Goal: Transaction & Acquisition: Purchase product/service

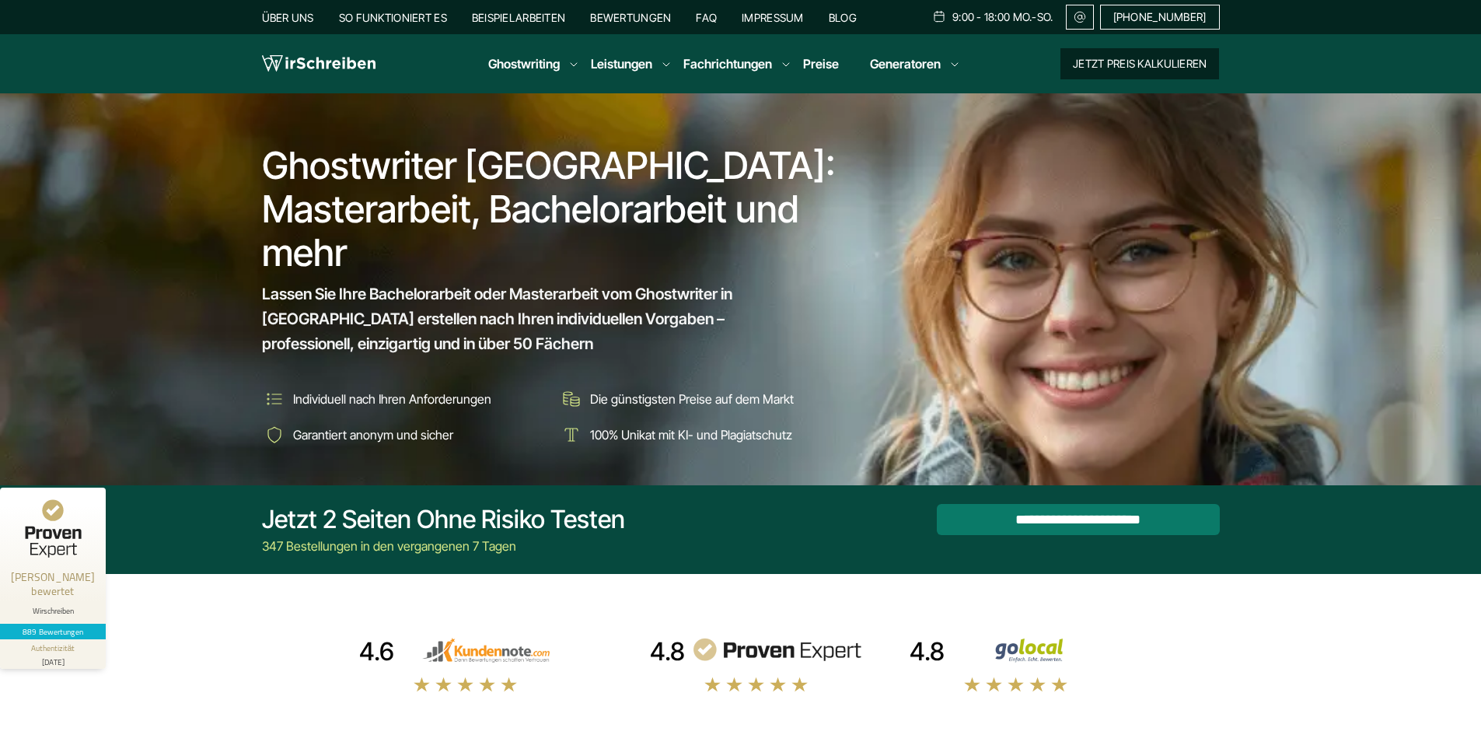
click at [1128, 72] on button "Jetzt Preis kalkulieren" at bounding box center [1139, 63] width 159 height 31
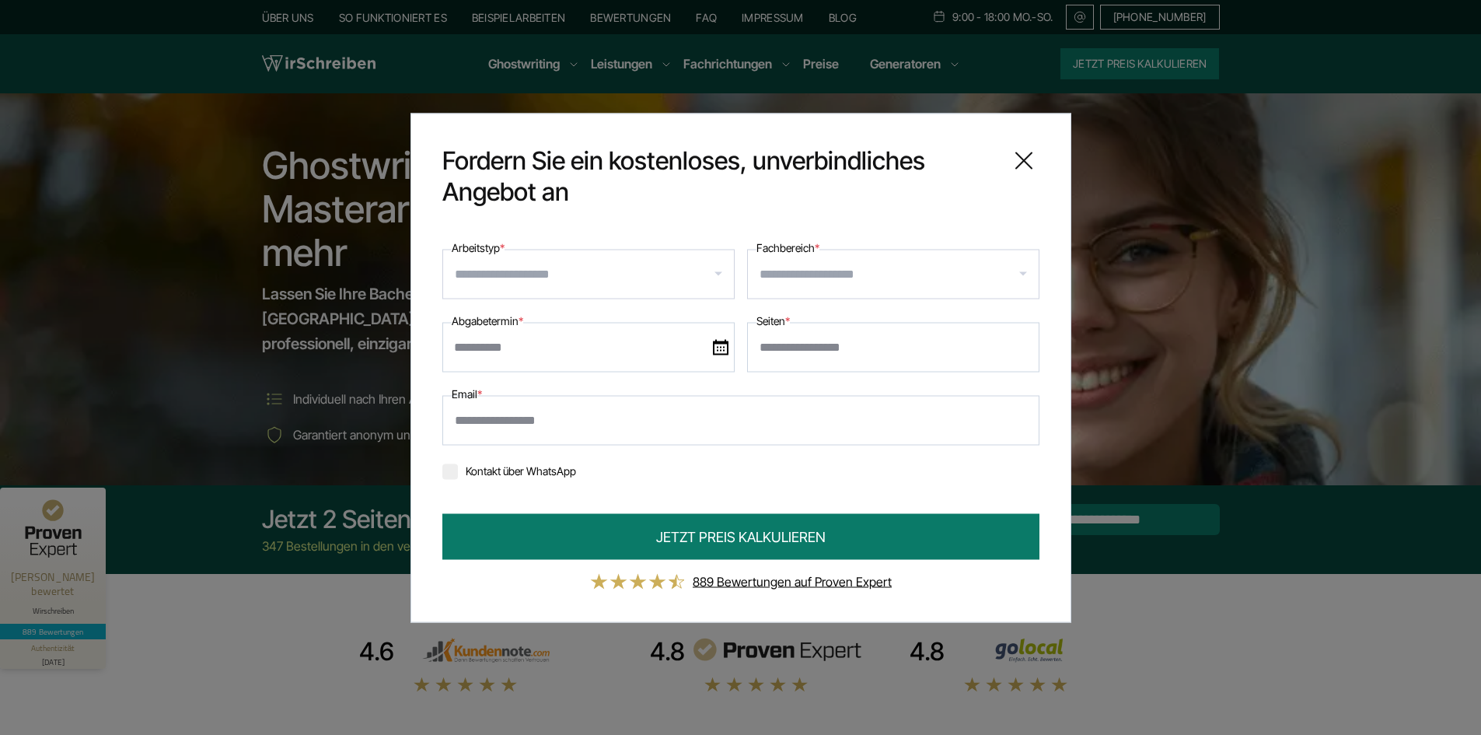
click at [572, 277] on input "Arbeitstyp *" at bounding box center [594, 273] width 279 height 25
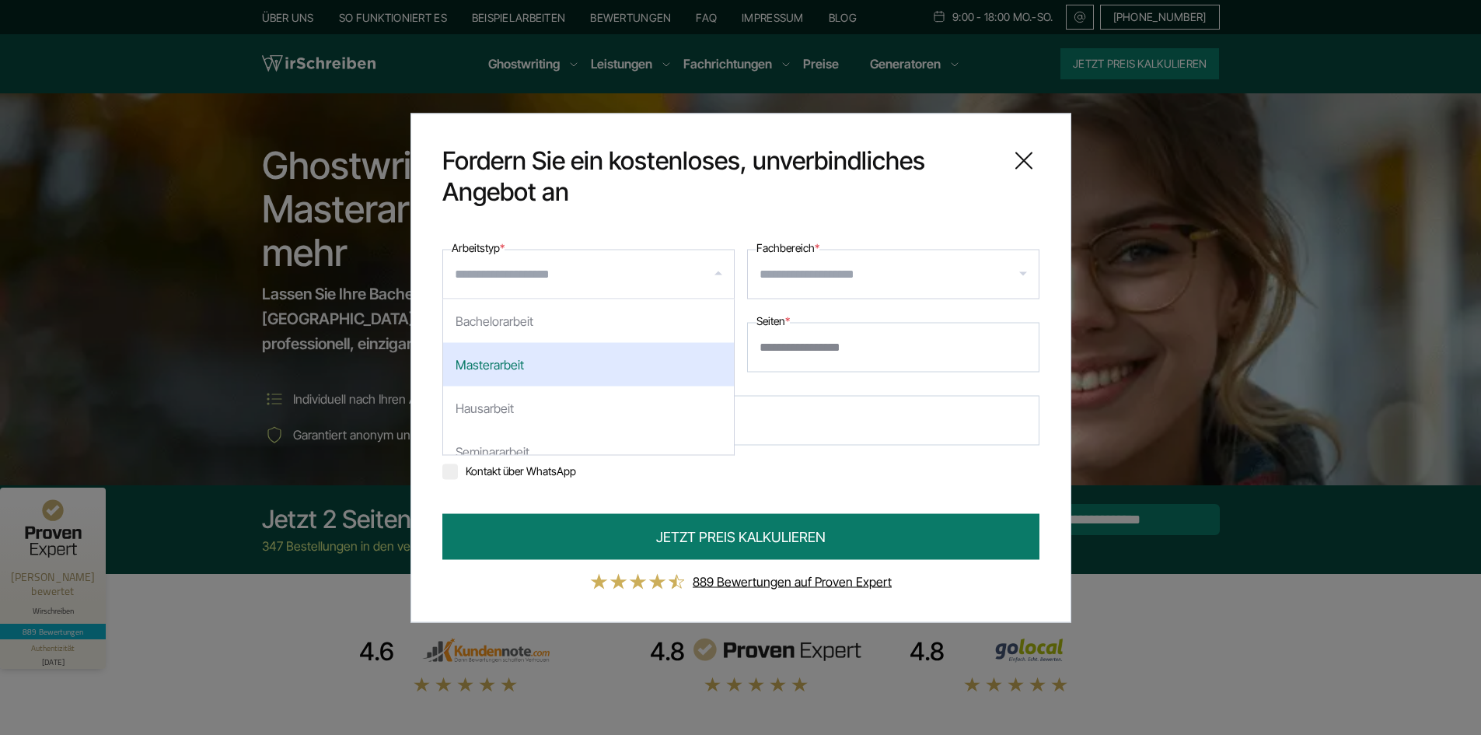
click at [530, 362] on div "Masterarbeit" at bounding box center [588, 364] width 291 height 44
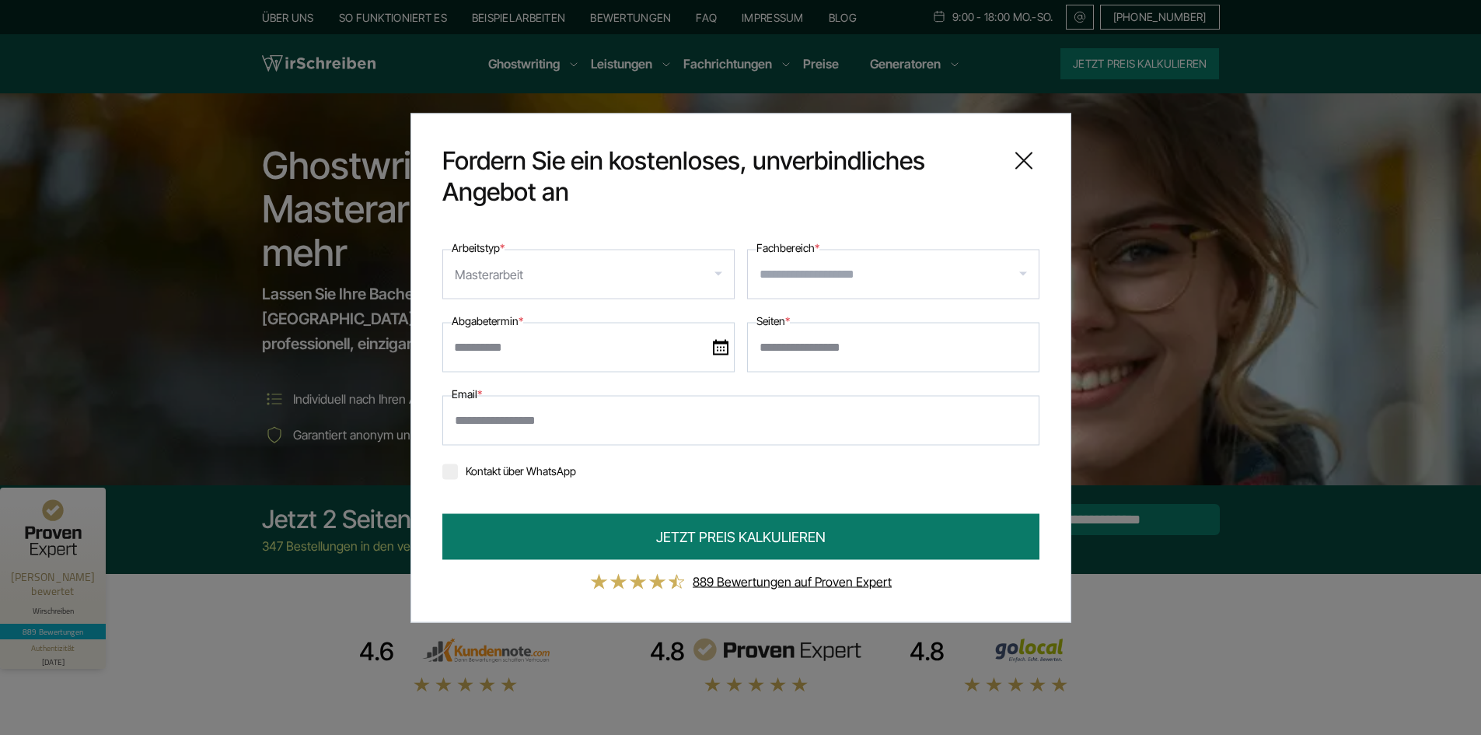
click at [543, 287] on div "Masterarbeit" at bounding box center [588, 274] width 292 height 50
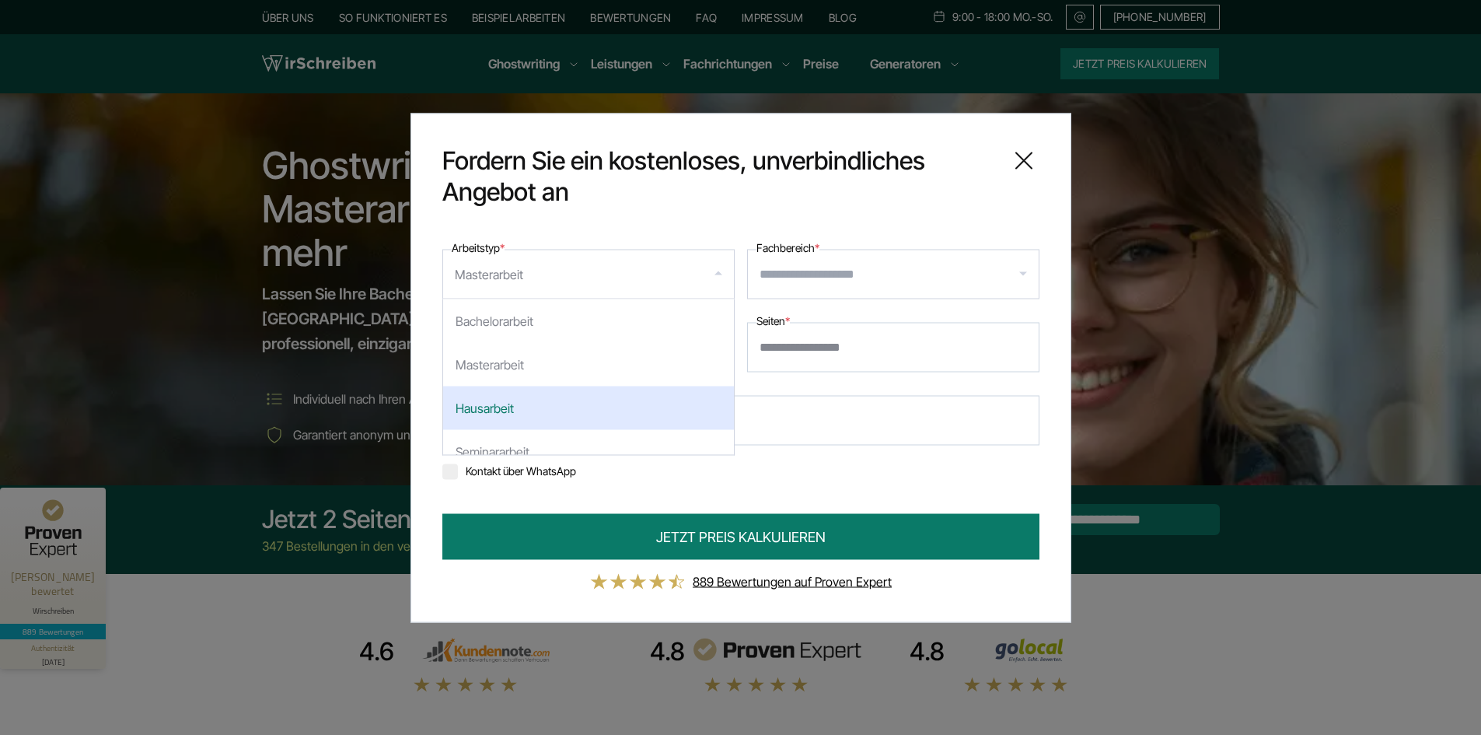
click at [531, 394] on div "Hausarbeit" at bounding box center [588, 408] width 291 height 44
select select "**"
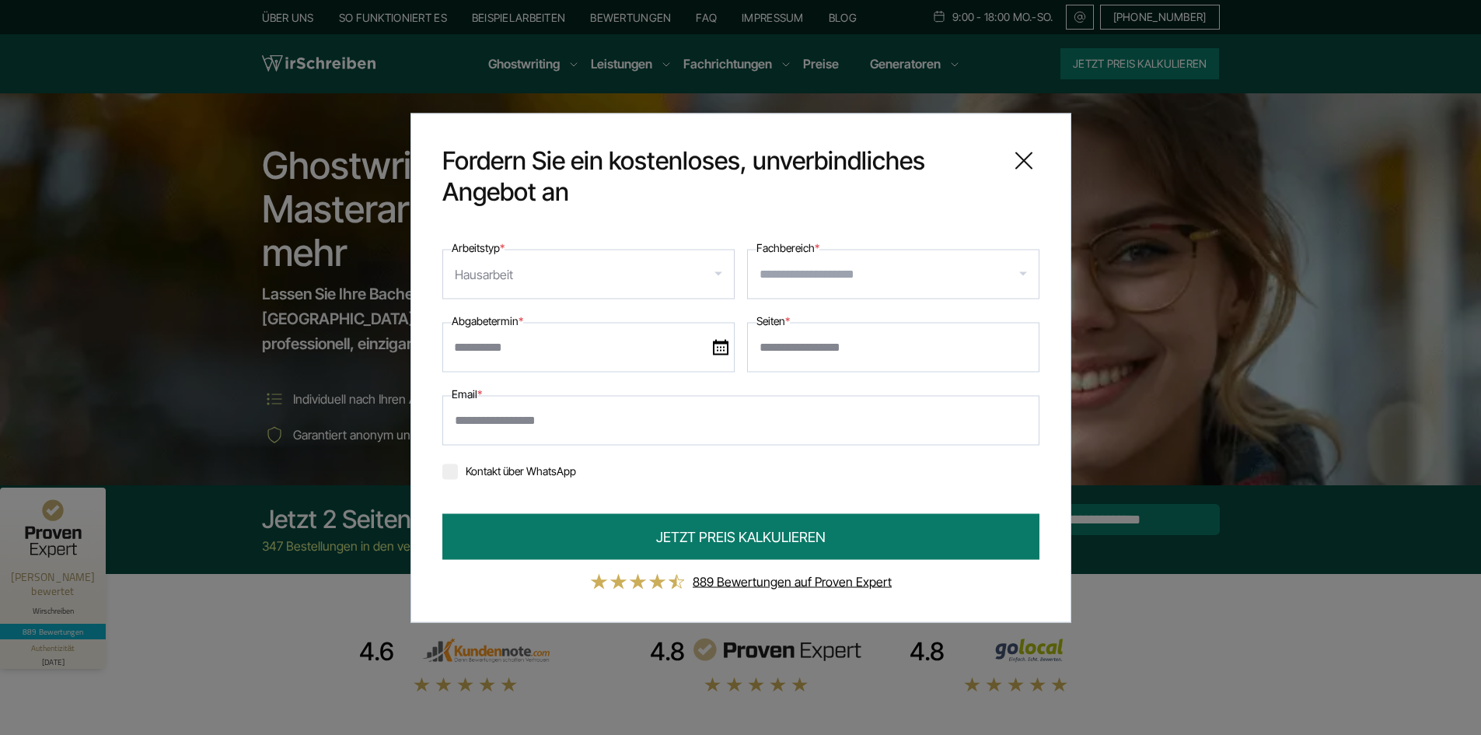
click at [919, 272] on input "Fachbereich *" at bounding box center [899, 273] width 279 height 25
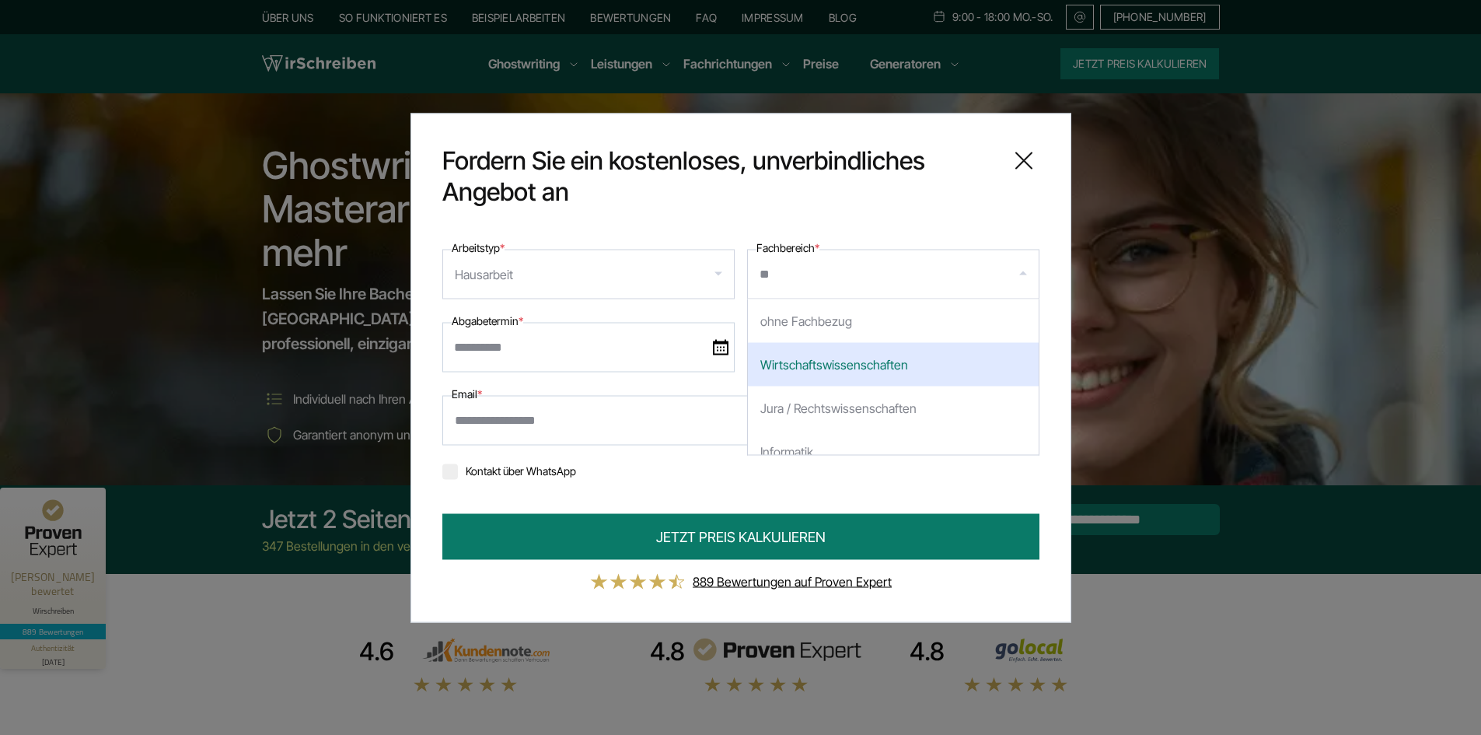
type input "***"
click at [830, 355] on div "VWL ( Vol kswirtschaftslehre)" at bounding box center [893, 364] width 291 height 44
select select "***"
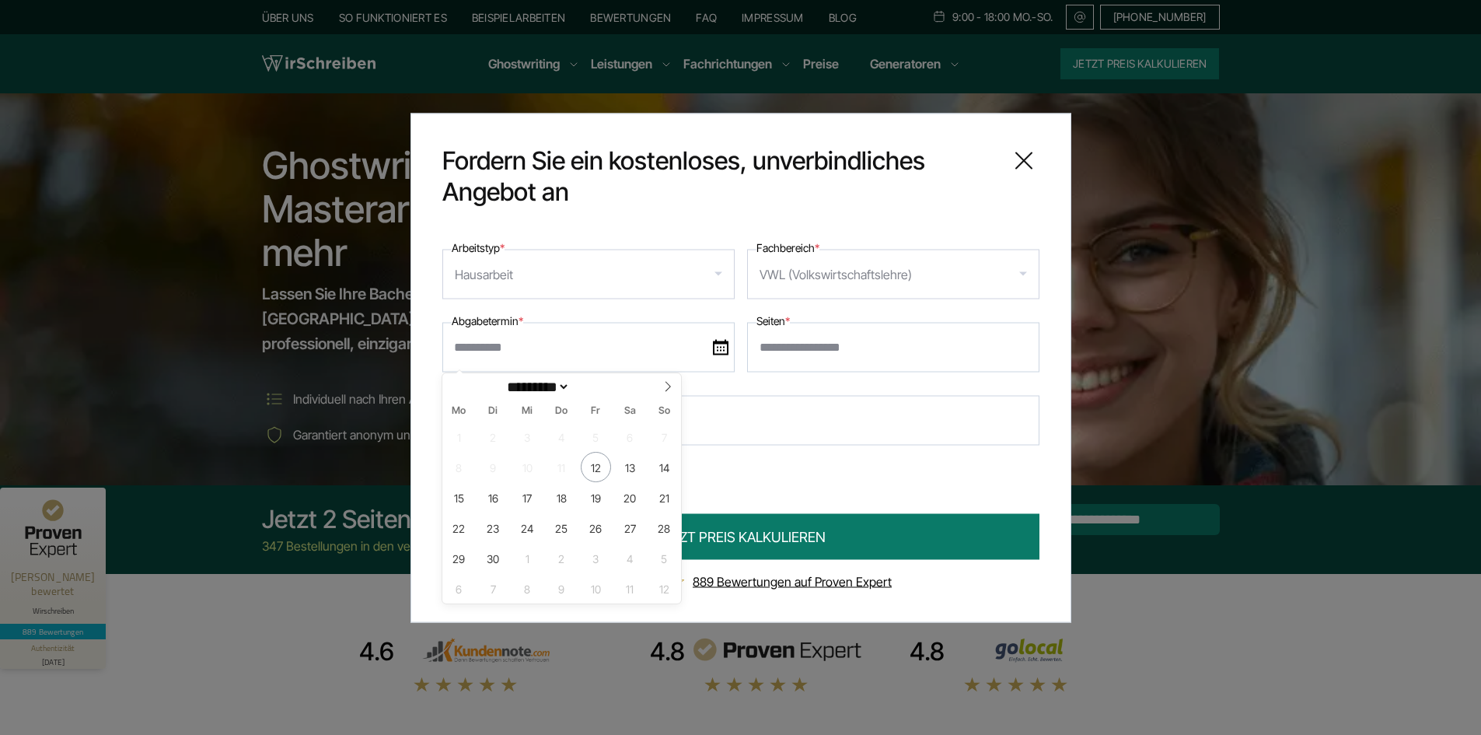
click at [704, 340] on input "text" at bounding box center [588, 347] width 292 height 50
click at [673, 383] on icon at bounding box center [667, 386] width 11 height 11
select select "*"
click at [537, 495] on span "15" at bounding box center [527, 497] width 30 height 30
type input "**********"
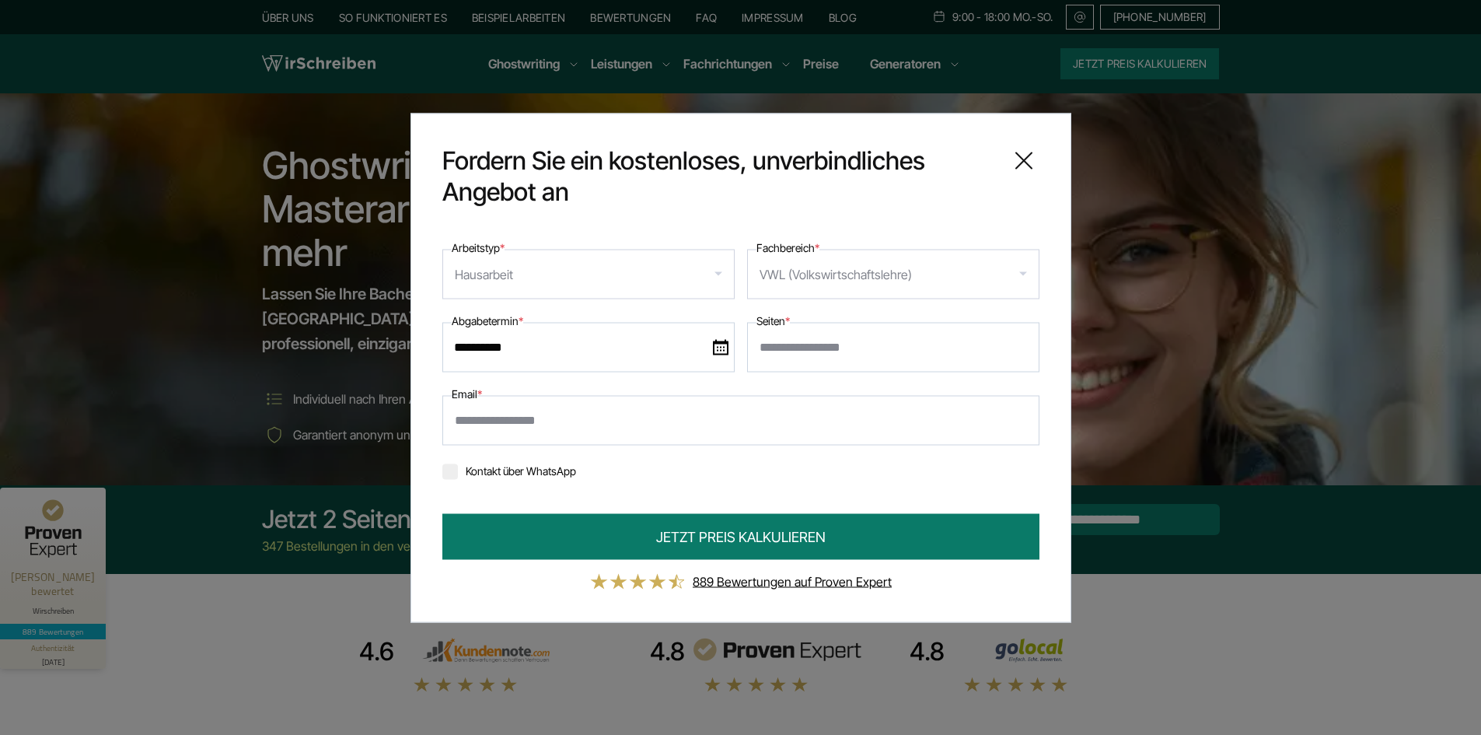
click at [847, 352] on input "Seiten *" at bounding box center [893, 347] width 292 height 50
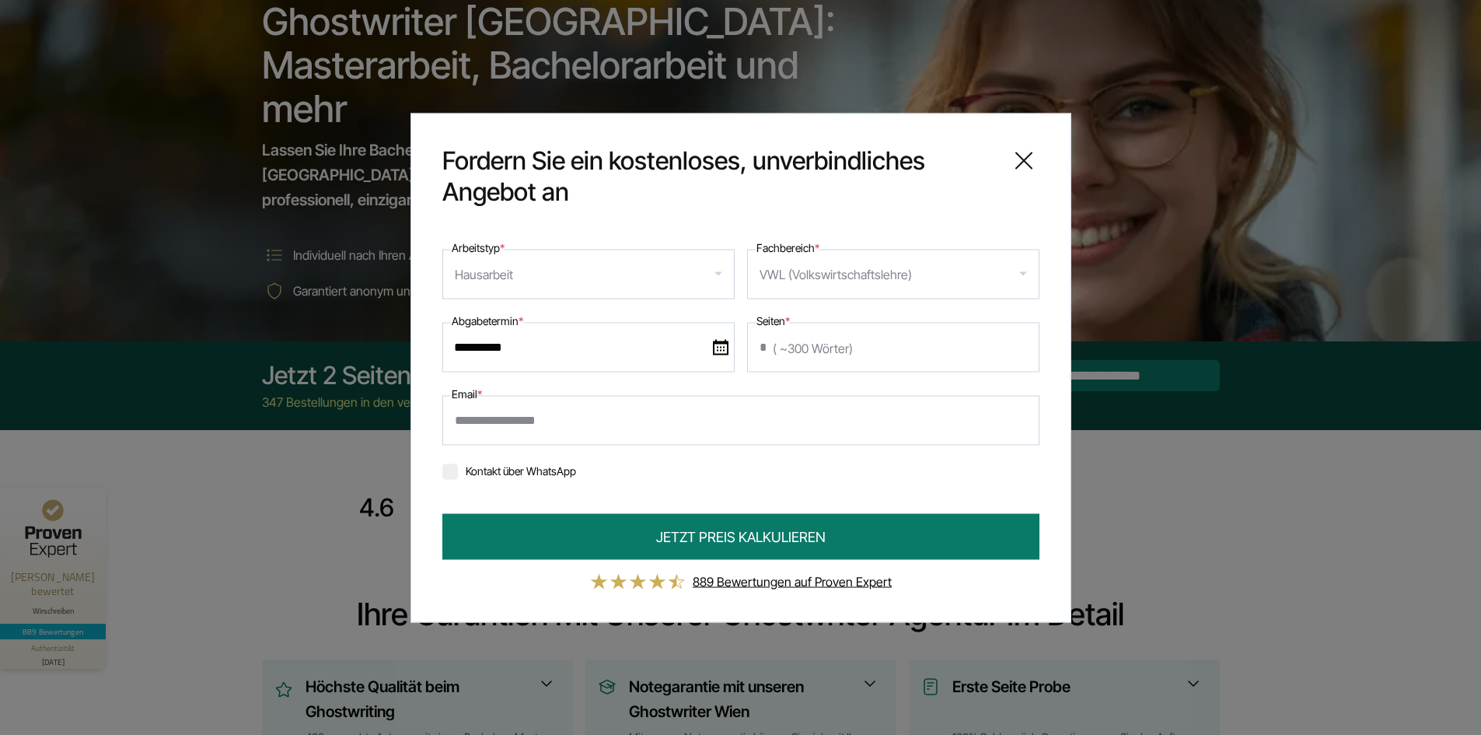
scroll to position [145, 0]
type input "*"
click at [585, 421] on input "Email *" at bounding box center [740, 420] width 597 height 50
type input "**********"
click at [442, 513] on button "JETZT PREIS KALKULIEREN" at bounding box center [740, 536] width 597 height 46
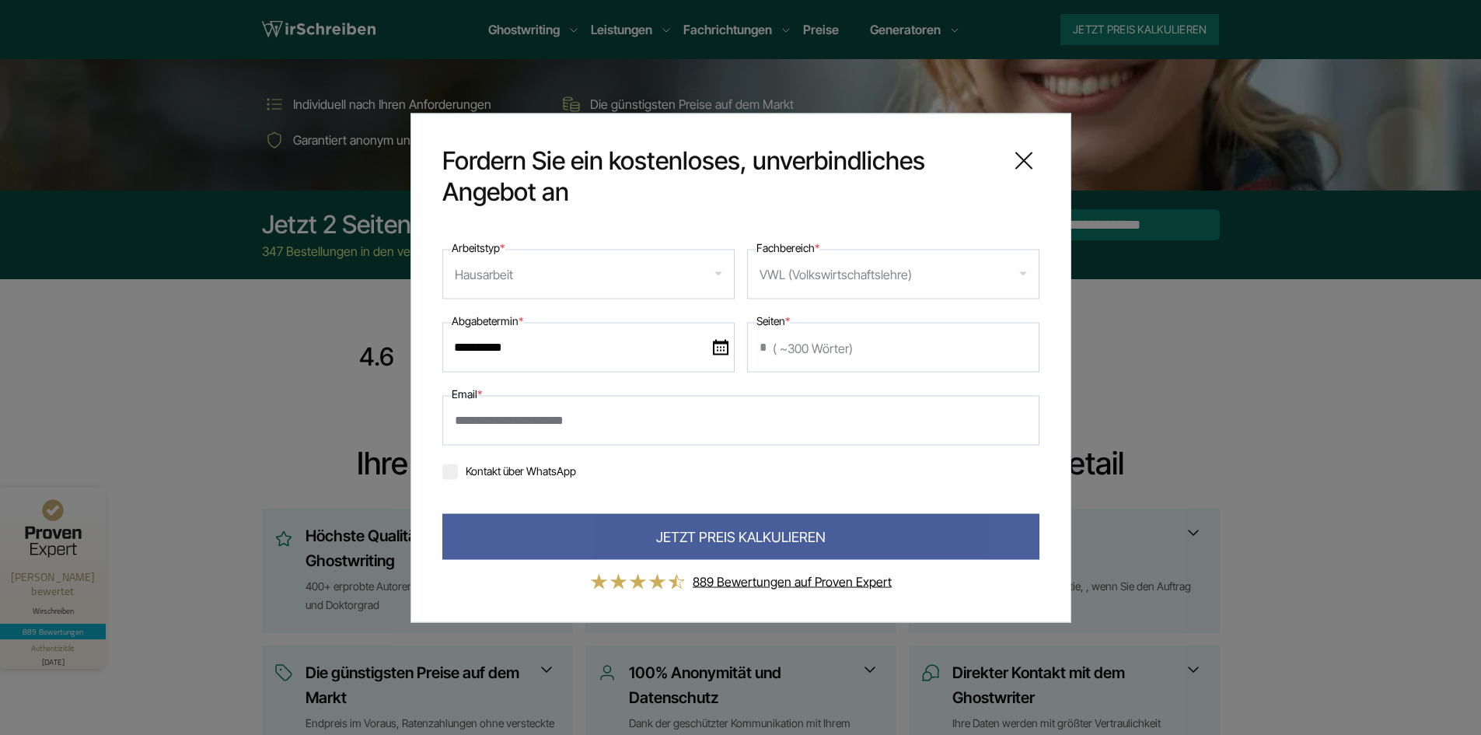
scroll to position [236, 0]
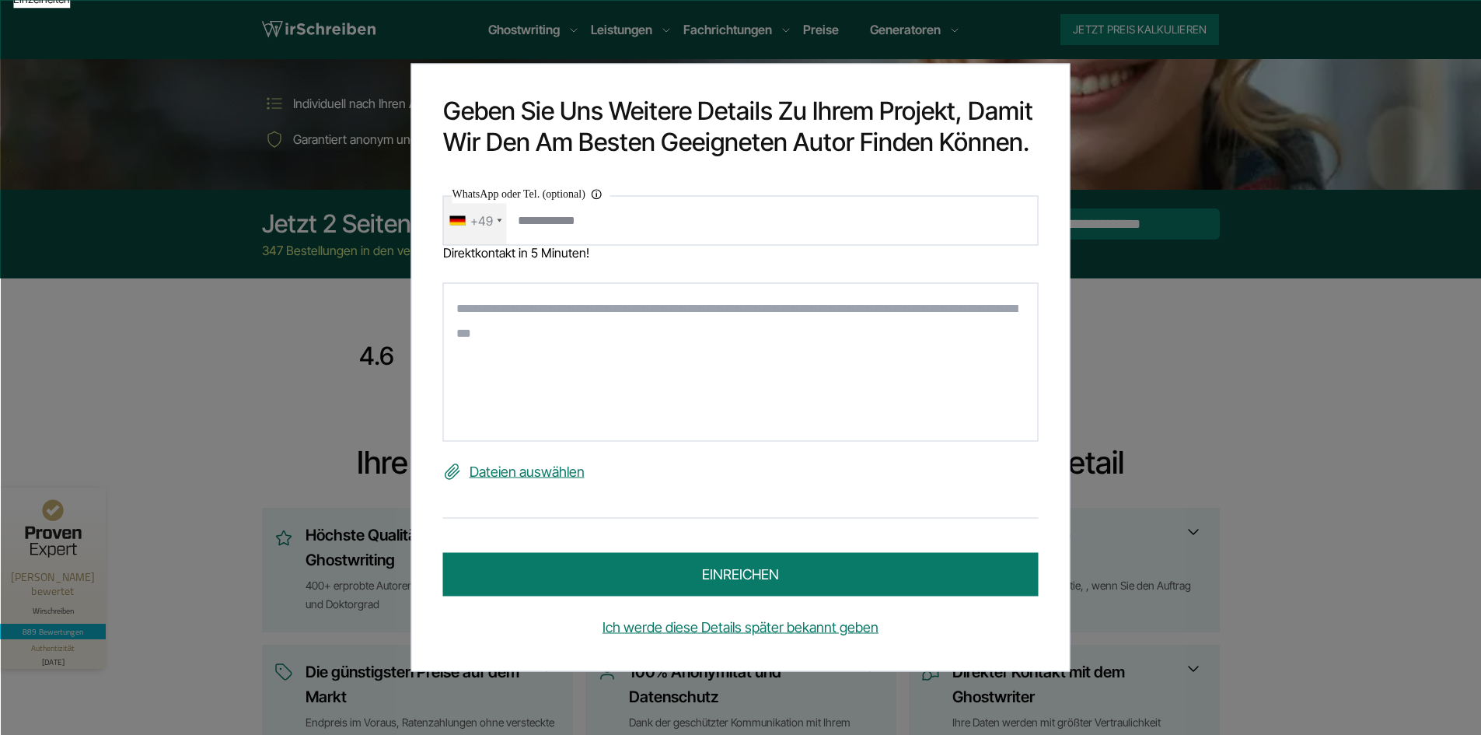
click at [545, 236] on input "WhatsApp oder Tel. (optional) Ihre Daten werden nicht an Dritte weitergegeben" at bounding box center [741, 220] width 596 height 50
click at [490, 218] on div "+49" at bounding box center [475, 220] width 63 height 48
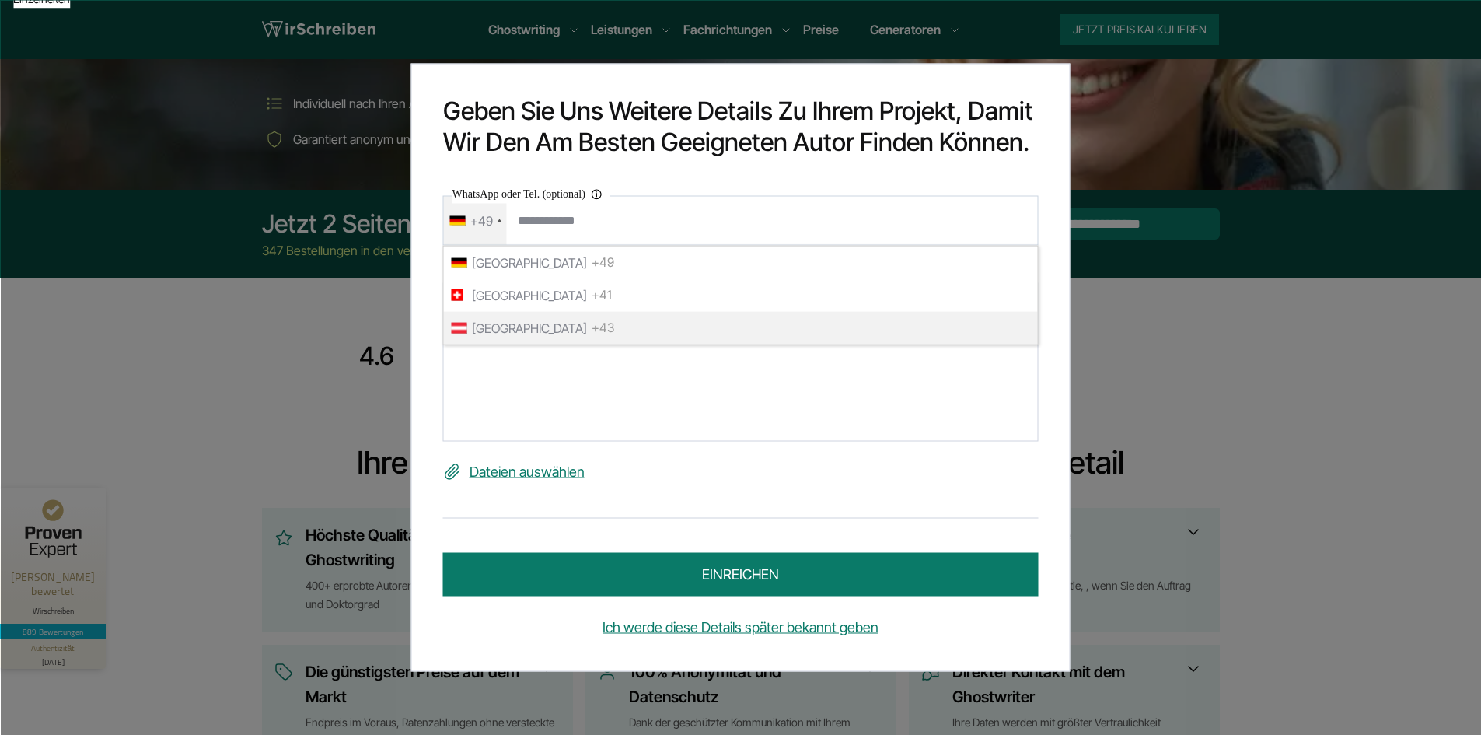
click at [513, 325] on span "[GEOGRAPHIC_DATA]" at bounding box center [529, 327] width 115 height 25
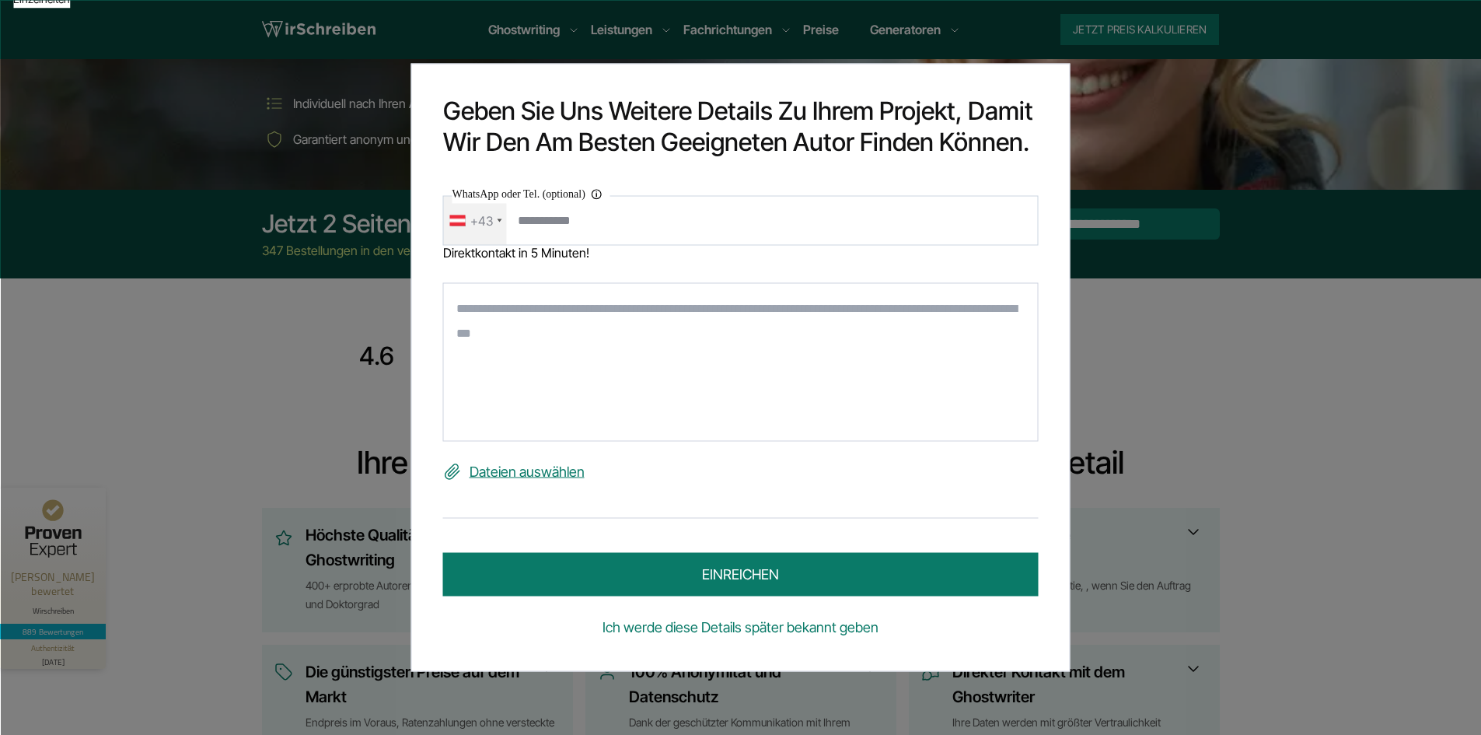
click at [767, 629] on link "Ich werde diese Details später bekannt geben" at bounding box center [741, 627] width 596 height 25
